Goal: Task Accomplishment & Management: Use online tool/utility

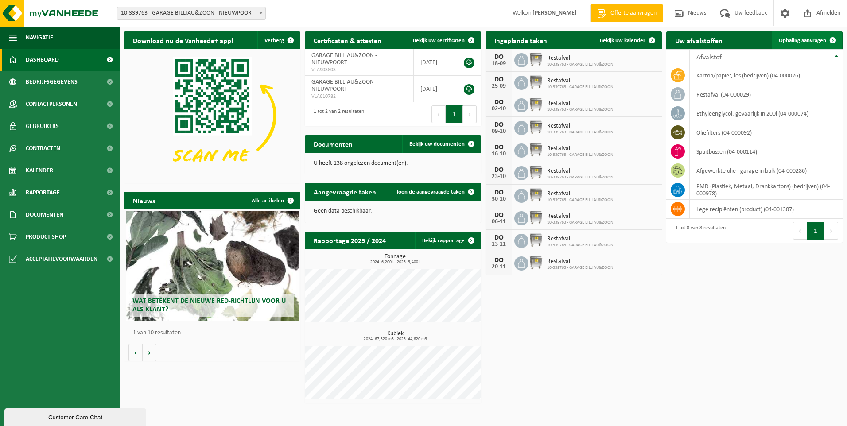
click at [806, 38] on span "Ophaling aanvragen" at bounding box center [802, 41] width 47 height 6
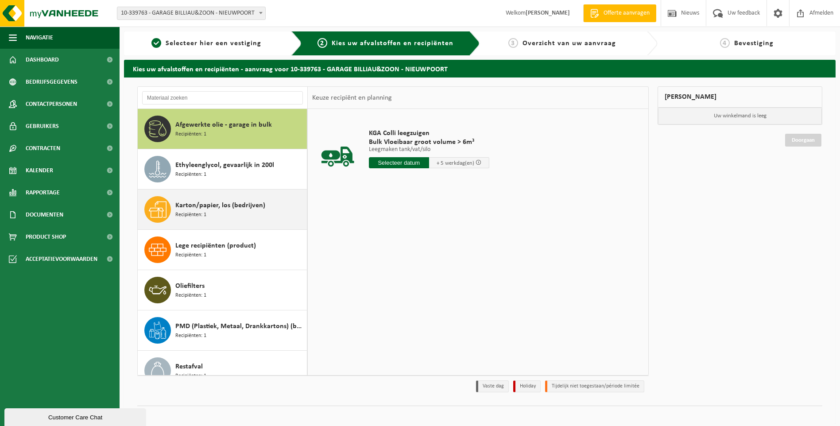
click at [202, 214] on span "Recipiënten: 1" at bounding box center [190, 215] width 31 height 8
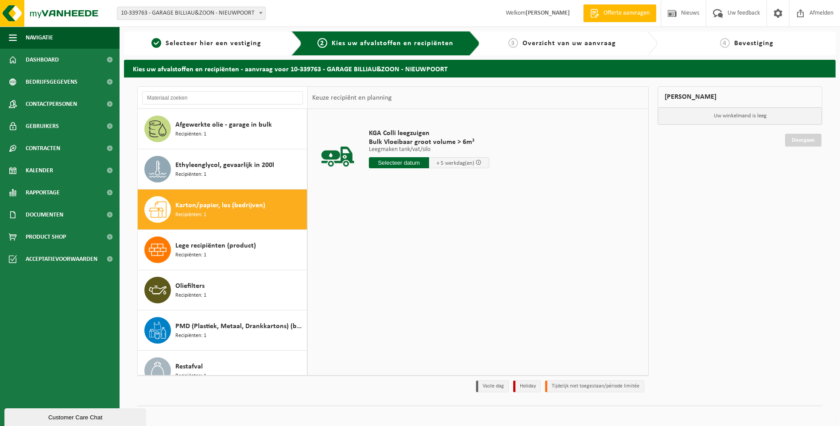
scroll to position [56, 0]
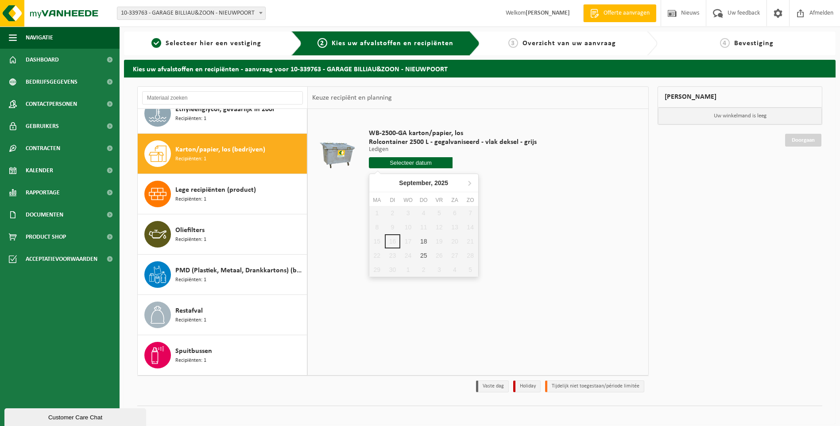
click at [411, 160] on input "text" at bounding box center [411, 162] width 84 height 11
click at [422, 244] on div "18" at bounding box center [424, 241] width 16 height 14
type input "Van [DATE]"
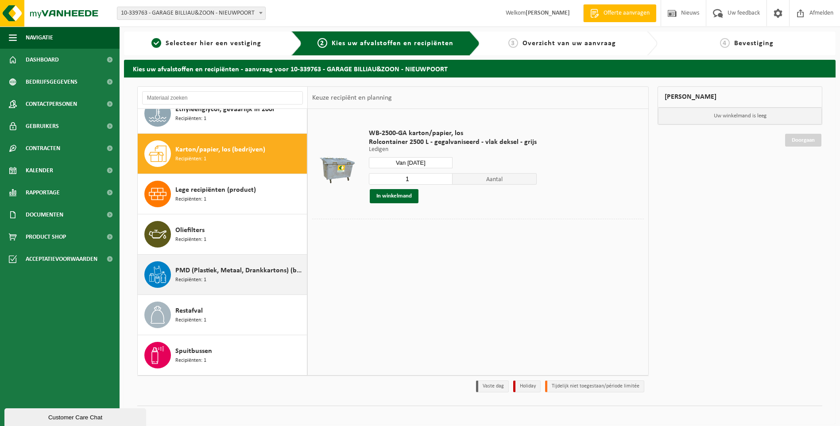
click at [231, 271] on span "PMD (Plastiek, Metaal, Drankkartons) (bedrijven)" at bounding box center [239, 270] width 129 height 11
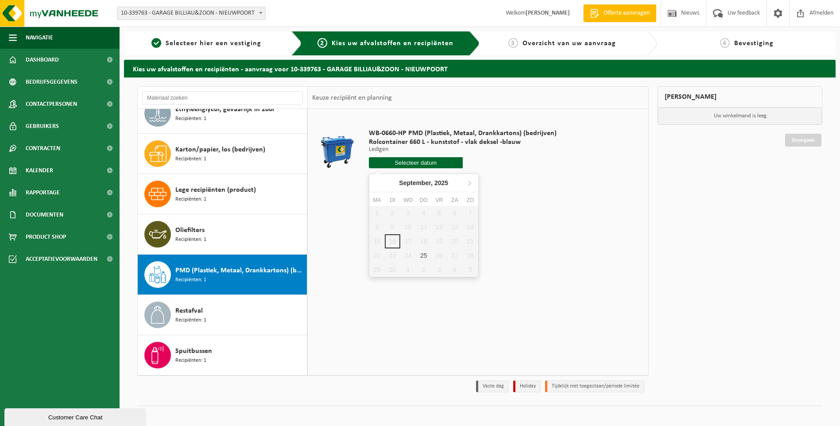
click at [444, 164] on input "text" at bounding box center [416, 162] width 94 height 11
click at [427, 257] on div "25" at bounding box center [424, 255] width 16 height 14
type input "Van 2025-09-25"
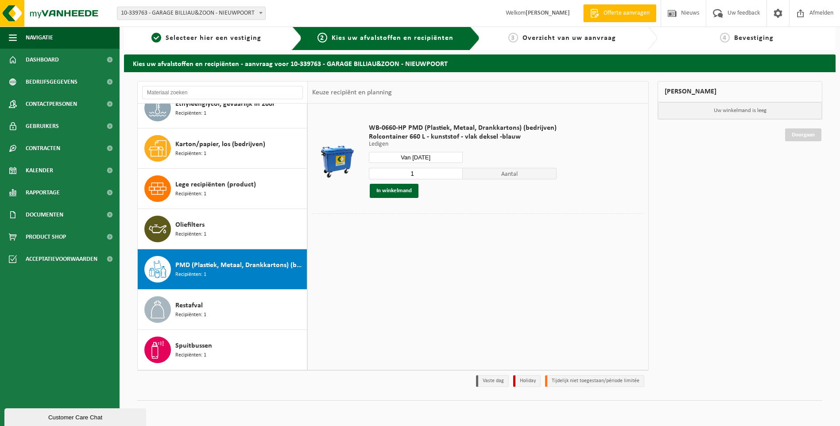
scroll to position [7, 0]
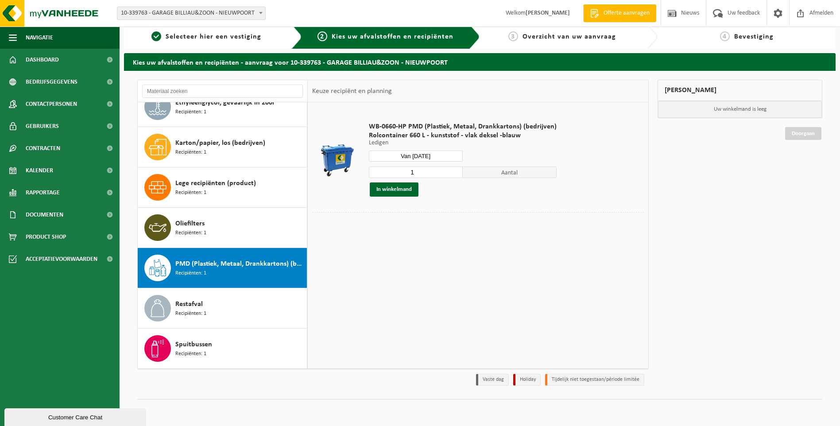
click at [676, 87] on div "Mijn winkelmand" at bounding box center [740, 90] width 165 height 21
click at [407, 191] on button "In winkelmand" at bounding box center [394, 189] width 49 height 14
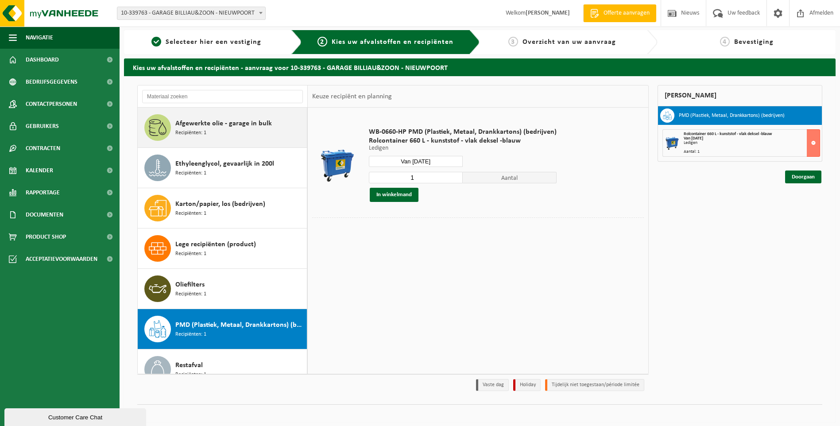
scroll to position [0, 0]
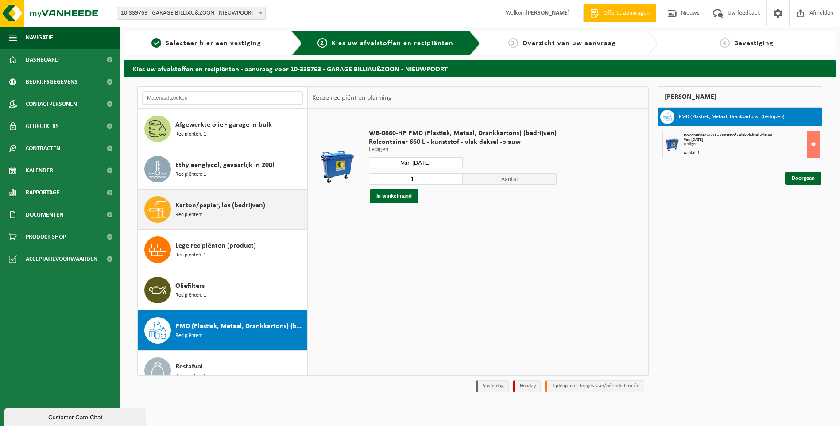
click at [188, 209] on span "Karton/papier, los (bedrijven)" at bounding box center [220, 205] width 90 height 11
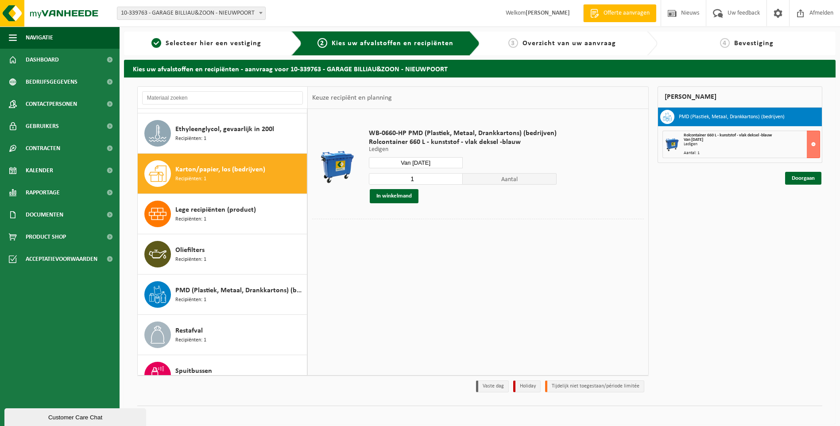
scroll to position [56, 0]
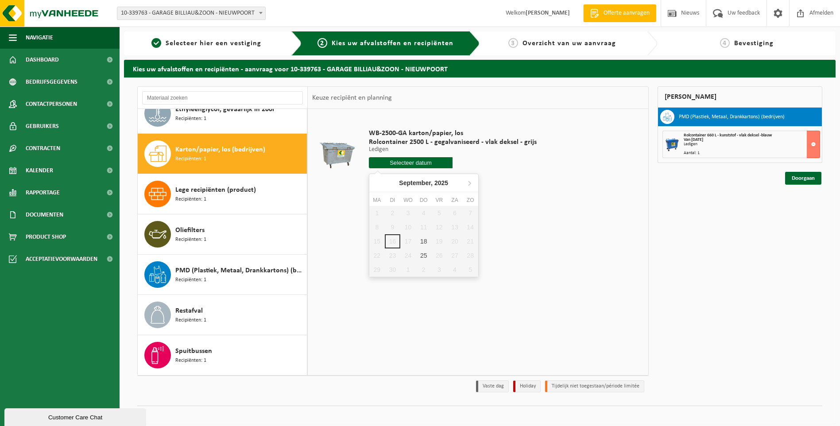
click at [394, 164] on input "text" at bounding box center [411, 162] width 84 height 11
click at [431, 243] on div "18" at bounding box center [424, 241] width 16 height 14
type input "Van [DATE]"
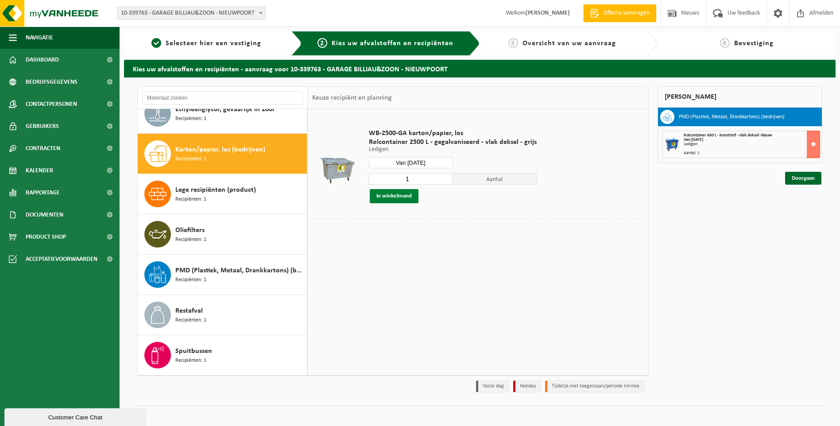
click at [392, 197] on button "In winkelmand" at bounding box center [394, 196] width 49 height 14
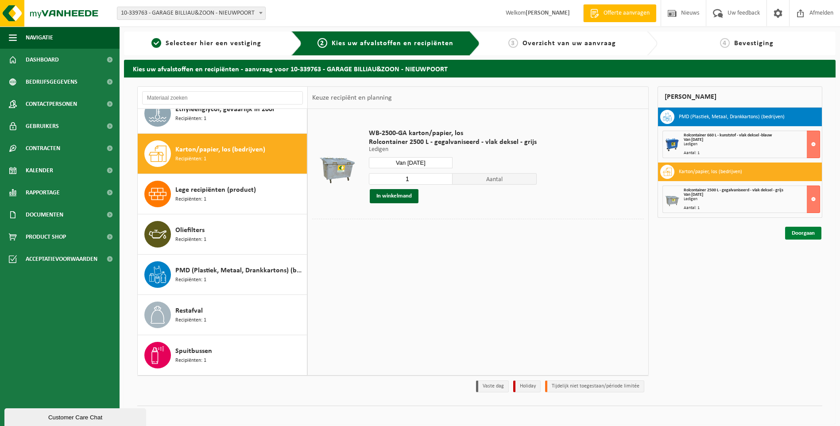
click at [796, 232] on link "Doorgaan" at bounding box center [803, 233] width 36 height 13
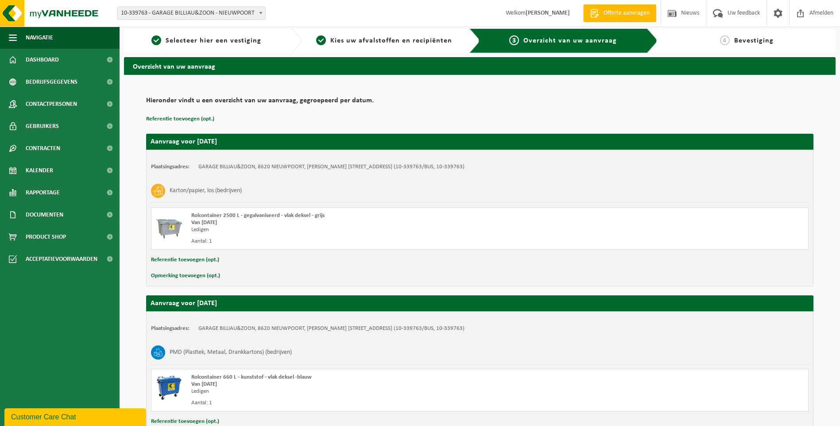
scroll to position [70, 0]
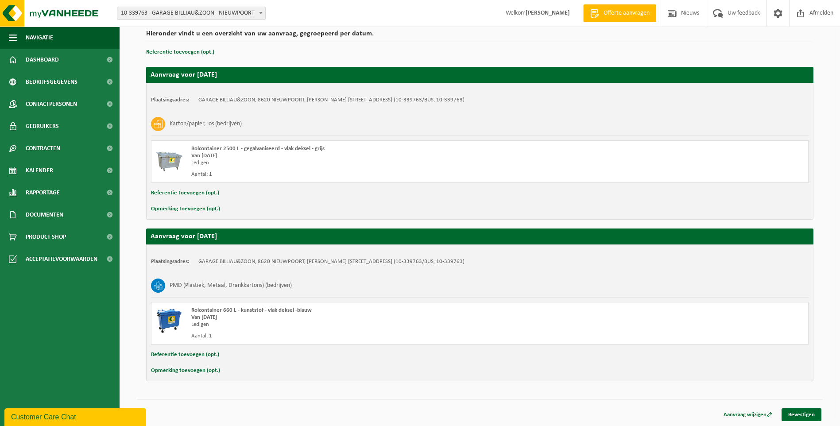
click at [795, 403] on div "Aanvraag wijzigen Bevestigen" at bounding box center [479, 403] width 685 height 9
click at [796, 417] on link "Bevestigen" at bounding box center [802, 414] width 40 height 13
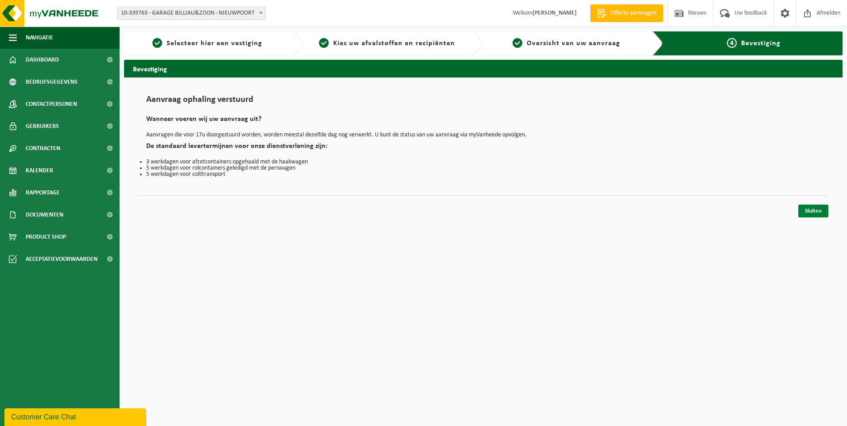
click at [815, 210] on link "Sluiten" at bounding box center [813, 211] width 30 height 13
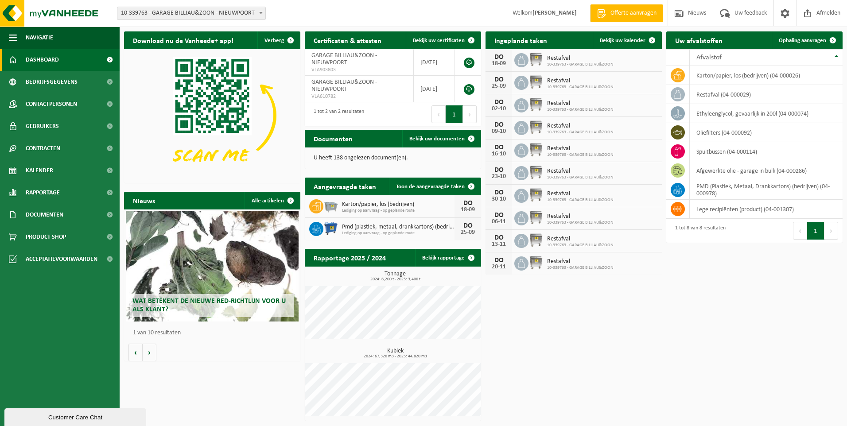
click at [209, 297] on h2 "Wat betekent de nieuwe RED-richtlijn voor u als klant?" at bounding box center [212, 305] width 164 height 23
